Goal: Information Seeking & Learning: Learn about a topic

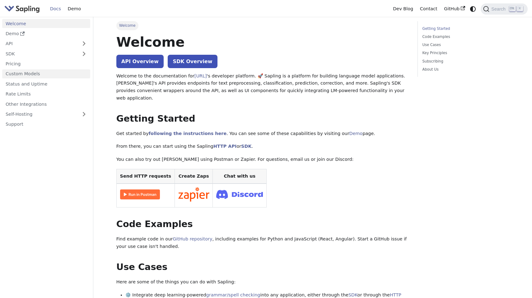
click at [29, 73] on link "Custom Models" at bounding box center [46, 73] width 88 height 9
